Goal: Find specific page/section: Find specific page/section

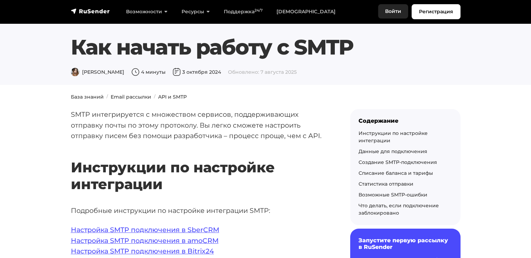
click at [388, 14] on link "Войти" at bounding box center [393, 11] width 30 height 14
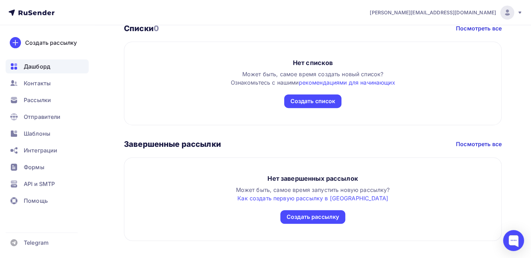
scroll to position [265, 0]
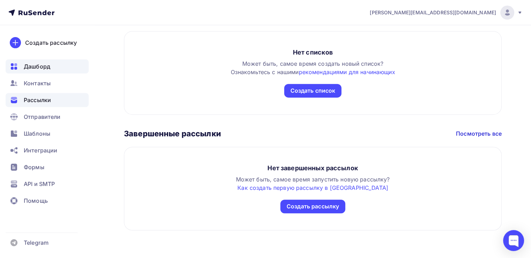
click at [40, 102] on span "Рассылки" at bounding box center [37, 100] width 27 height 8
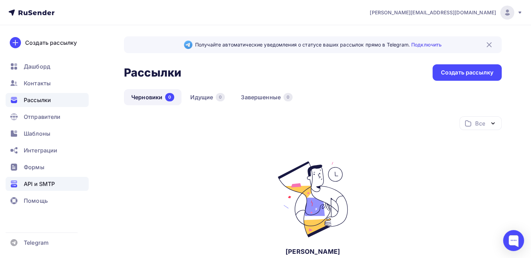
click at [53, 186] on span "API и SMTP" at bounding box center [39, 183] width 31 height 8
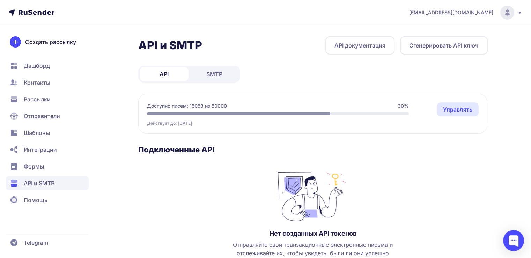
click at [219, 72] on span "SMTP" at bounding box center [214, 74] width 16 height 8
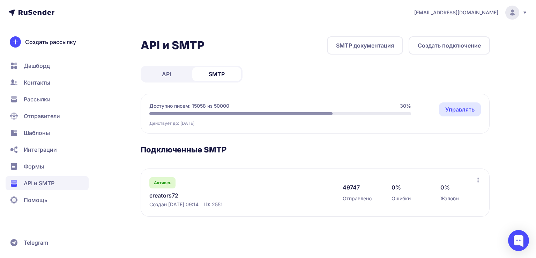
click at [166, 196] on link "creators72" at bounding box center [220, 195] width 143 height 8
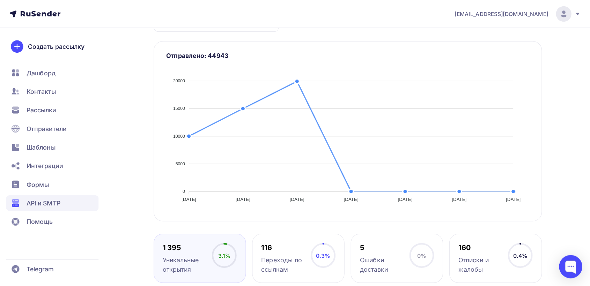
scroll to position [162, 0]
